Goal: Navigation & Orientation: Find specific page/section

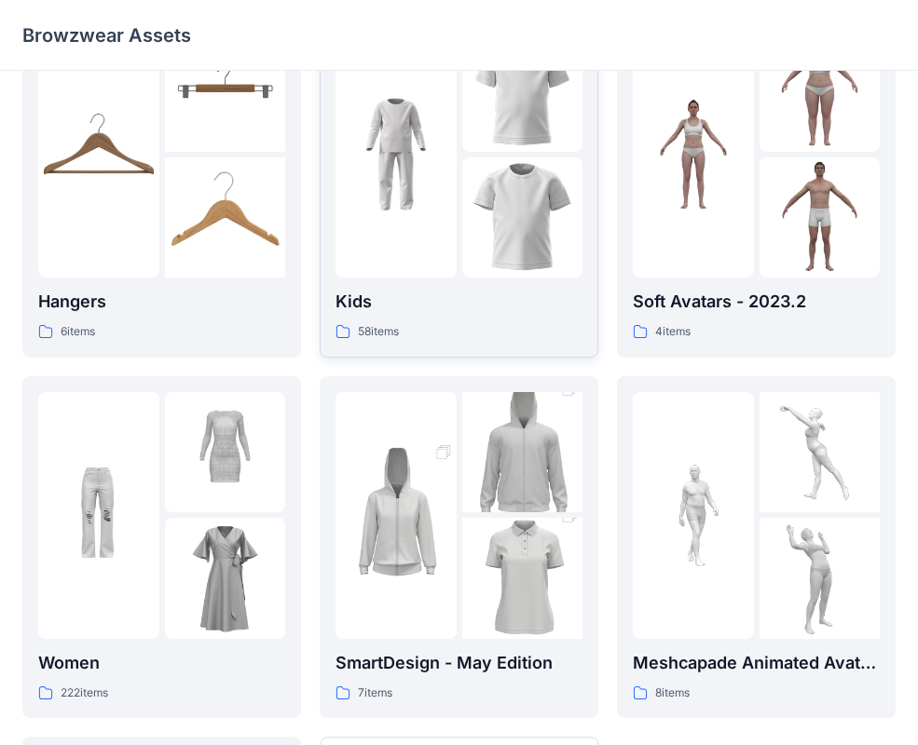
scroll to position [104, 0]
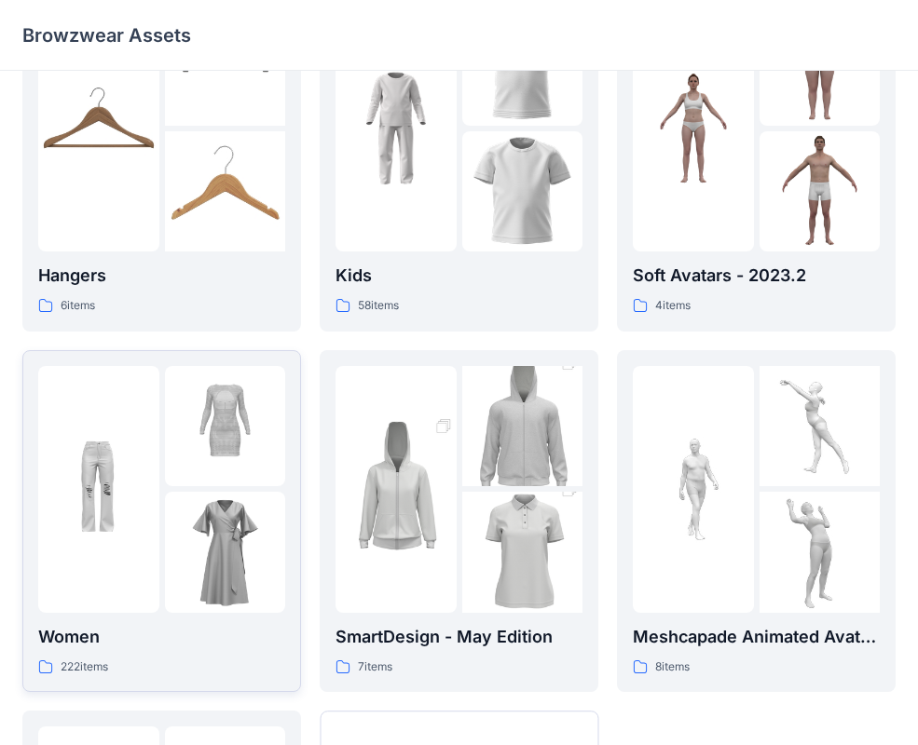
click at [154, 512] on img at bounding box center [98, 489] width 121 height 121
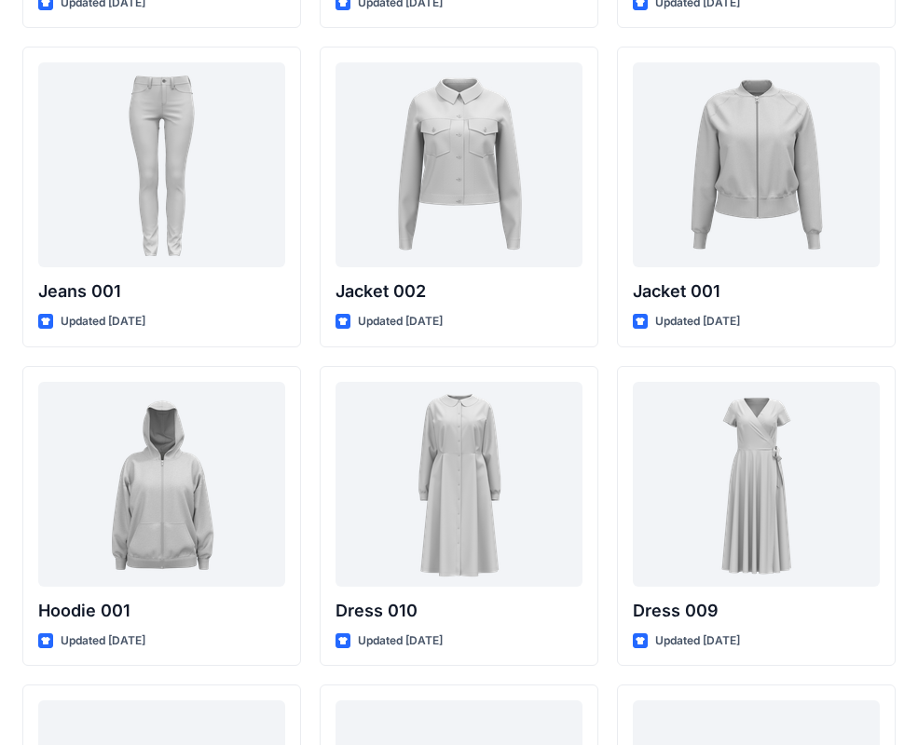
scroll to position [11231, 0]
